Goal: Information Seeking & Learning: Find contact information

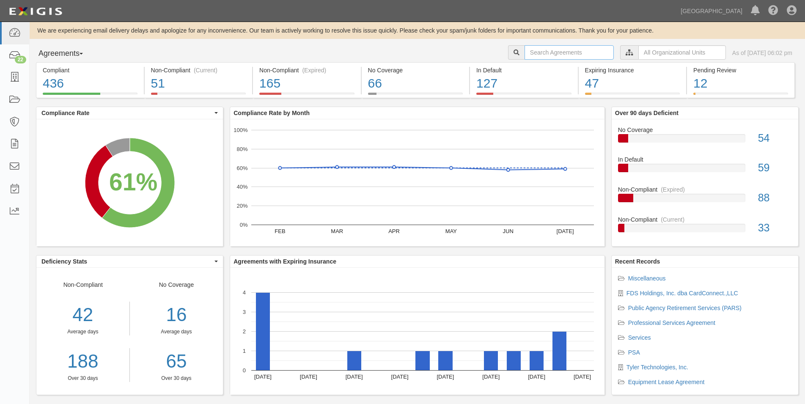
click at [532, 55] on input "text" at bounding box center [568, 52] width 89 height 14
type input "professional credit"
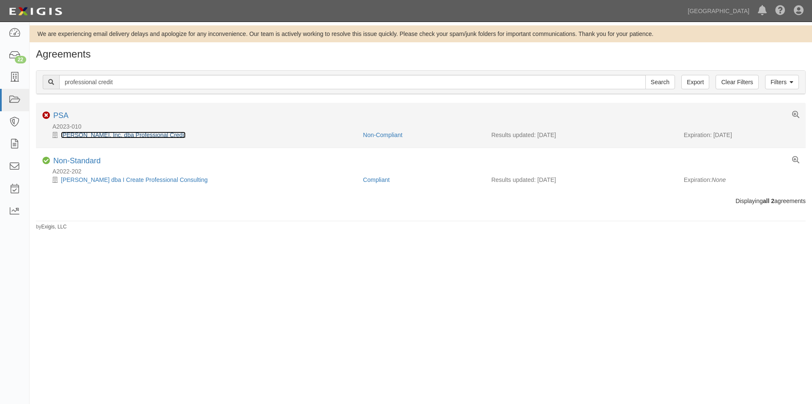
click at [127, 135] on link "Ray Klein, Inc. dba Professional Credit" at bounding box center [123, 135] width 125 height 7
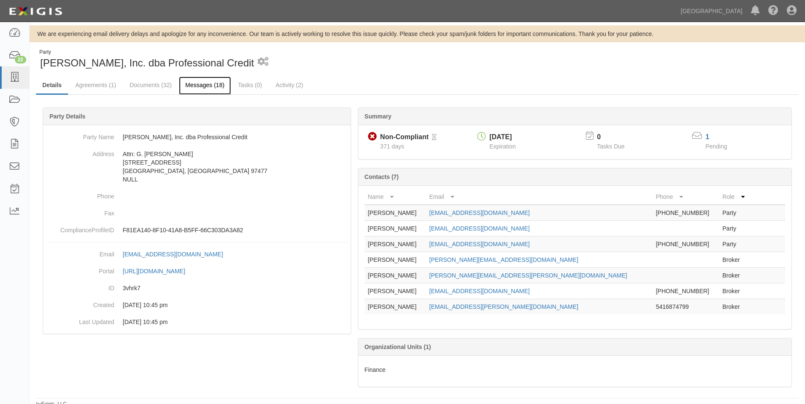
click at [195, 80] on link "Messages (18)" at bounding box center [205, 86] width 52 height 18
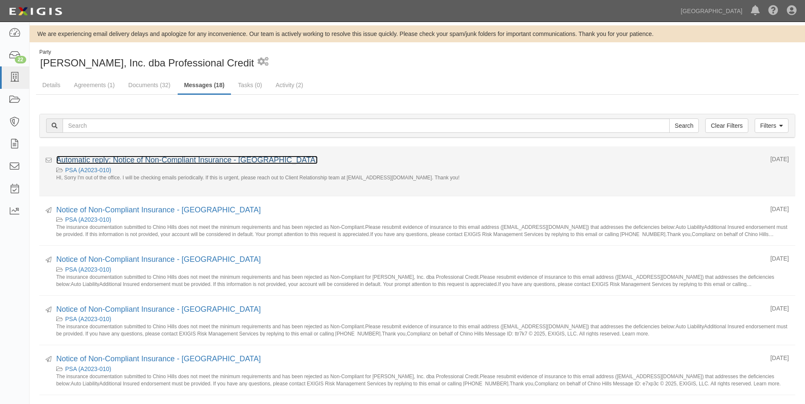
click at [165, 159] on link "Automatic reply: Notice of Non-Compliant Insurance - Chino Hills" at bounding box center [186, 160] width 261 height 8
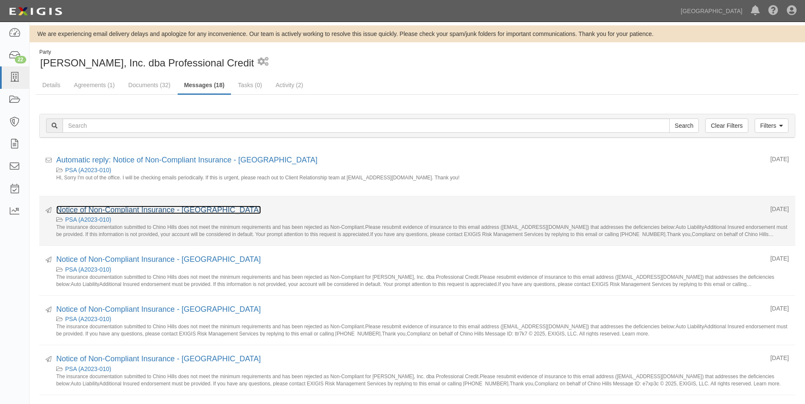
click at [121, 211] on link "Notice of Non-Compliant Insurance - Chino Hills" at bounding box center [158, 210] width 205 height 8
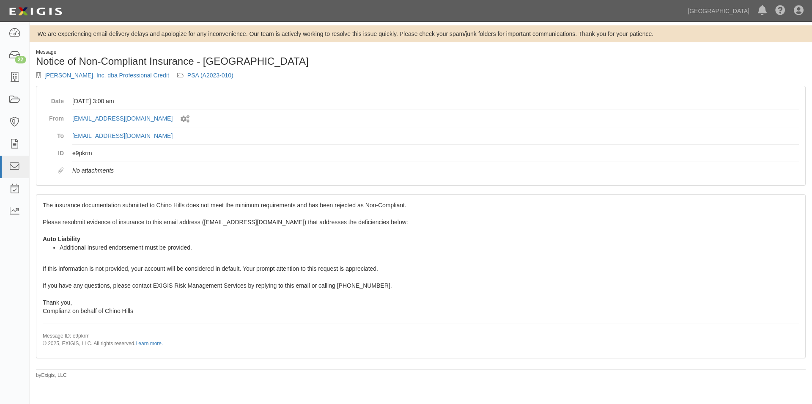
click at [704, 136] on dd "[EMAIL_ADDRESS][DOMAIN_NAME]" at bounding box center [435, 135] width 727 height 17
